Goal: Unclear: Browse casually

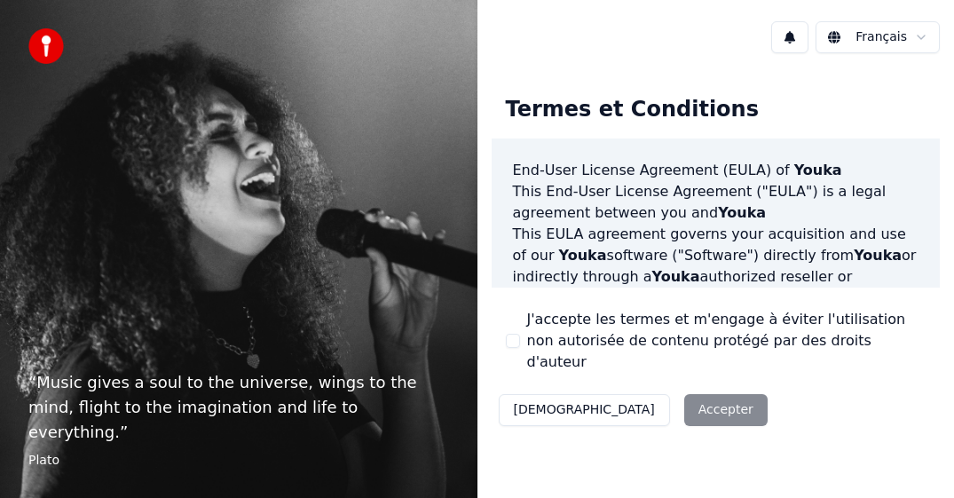
click at [617, 387] on div "Décliner Accepter" at bounding box center [633, 410] width 283 height 46
click at [631, 388] on div "Décliner Accepter" at bounding box center [633, 410] width 283 height 46
